Goal: Go to known website: Go to known website

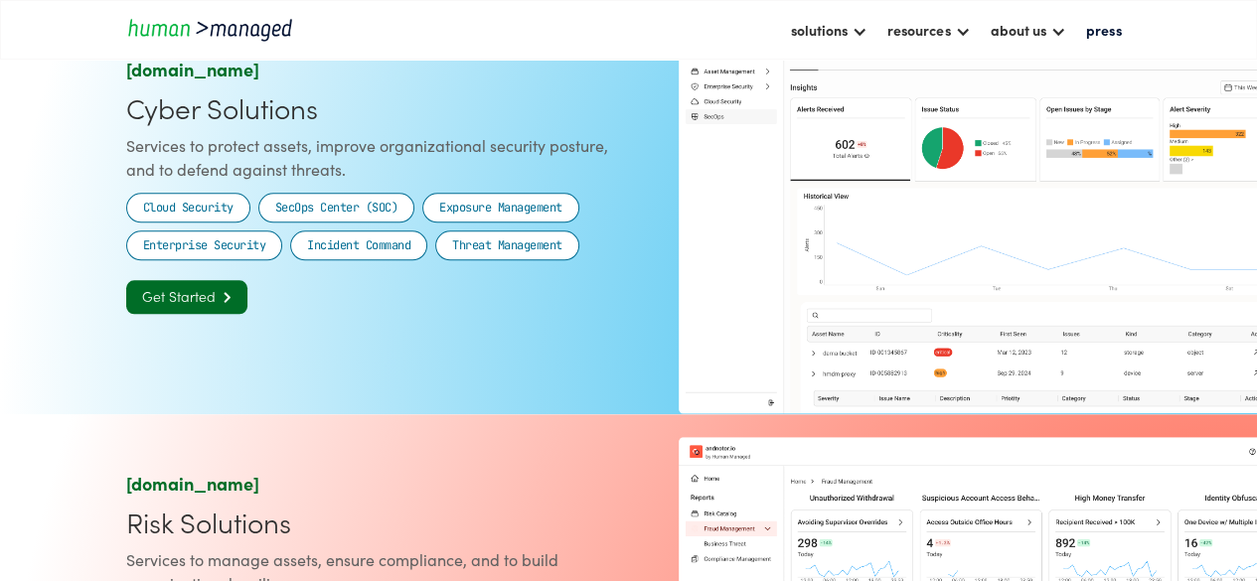
scroll to position [954, 0]
